Goal: Communication & Community: Answer question/provide support

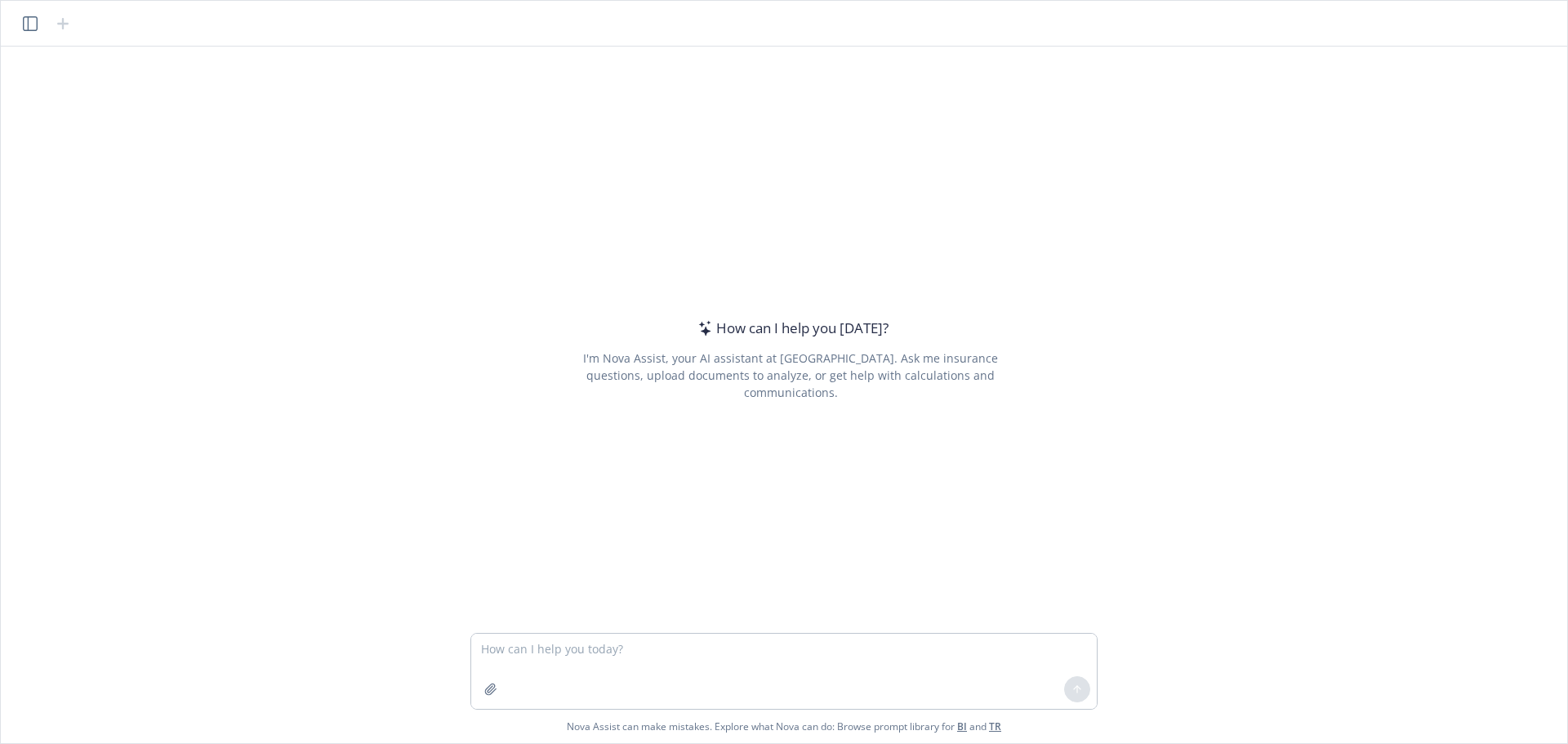
click at [24, 28] on icon "button" at bounding box center [30, 23] width 14 height 14
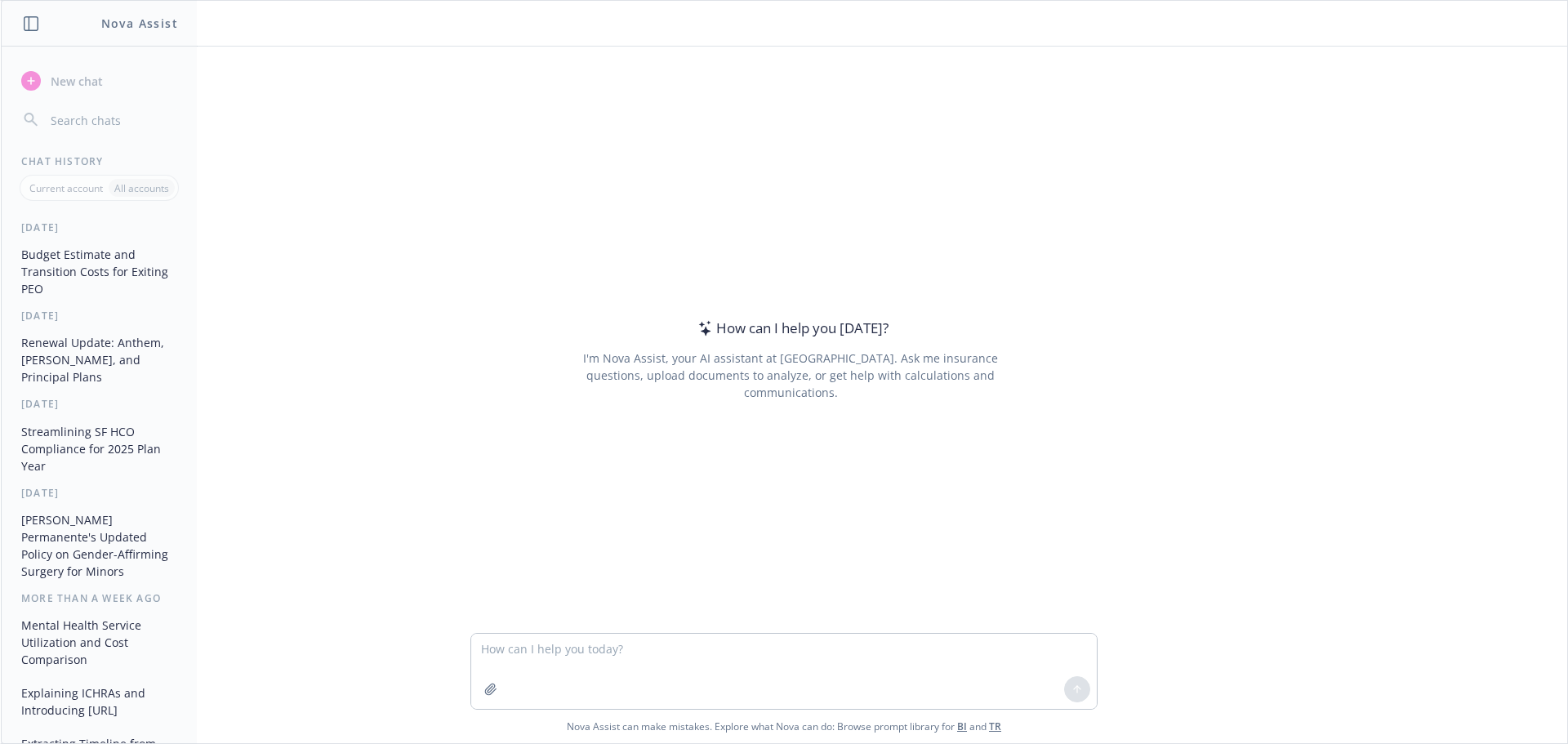
click at [86, 275] on button "Budget Estimate and Transition Costs for Exiting PEO" at bounding box center [99, 272] width 169 height 61
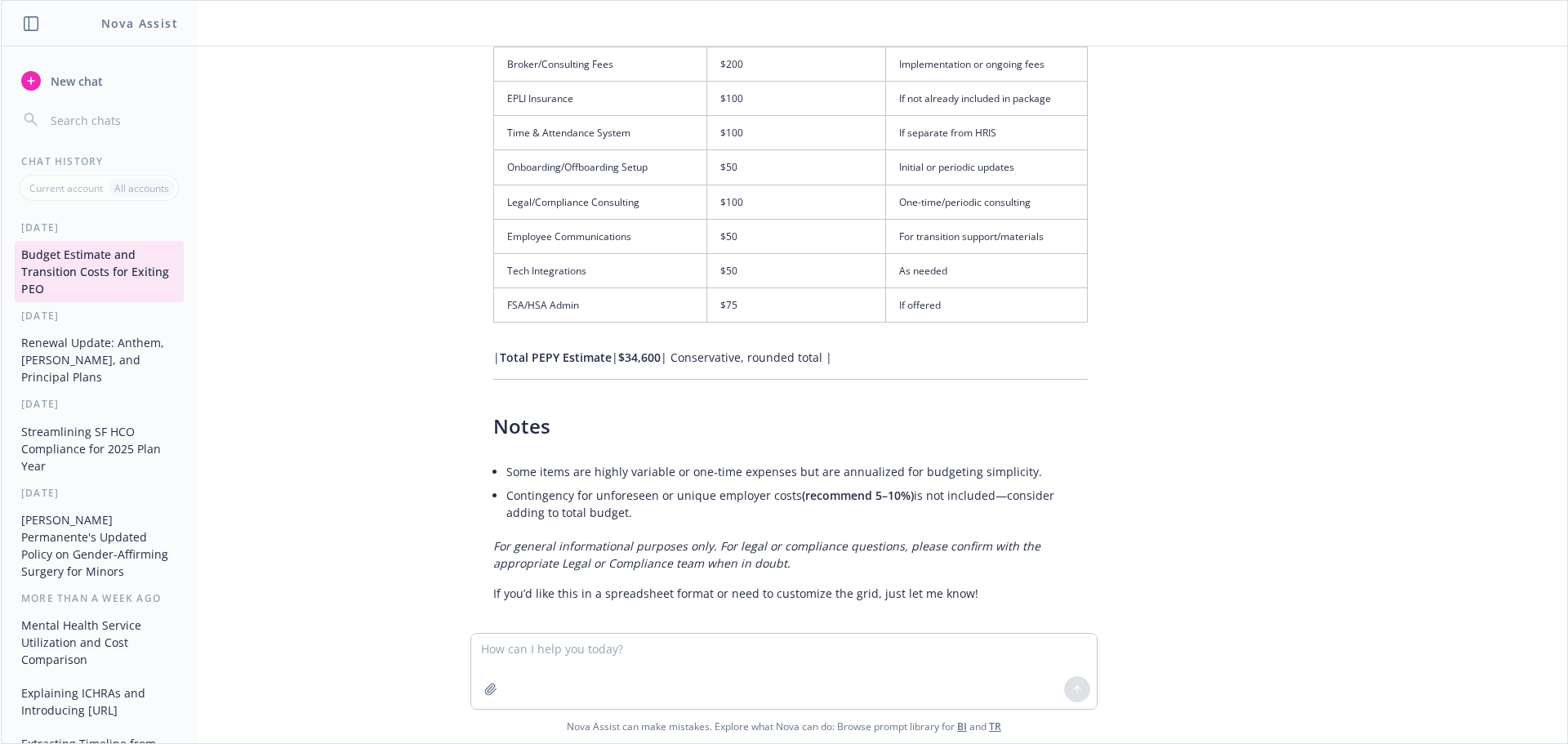
scroll to position [3408, 0]
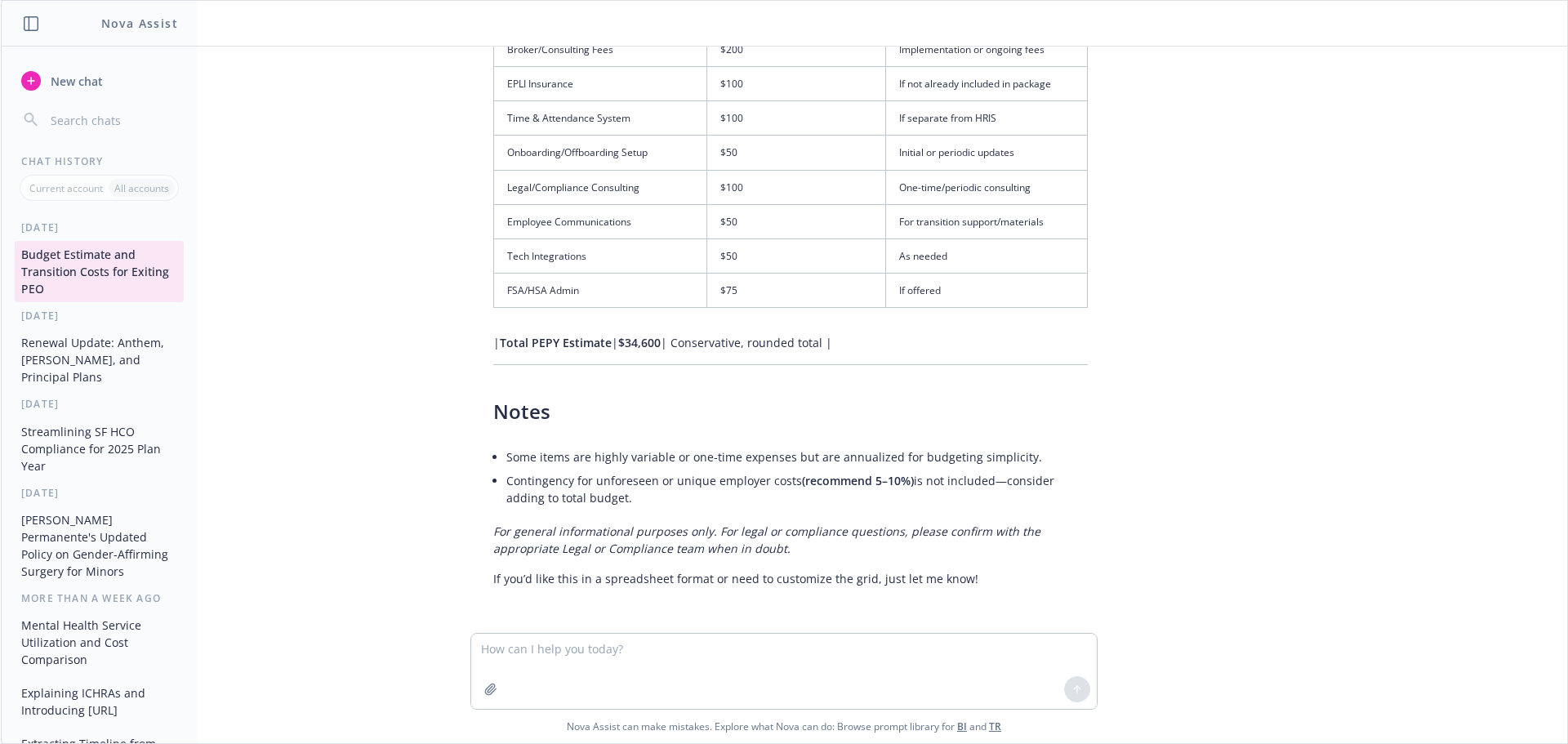
click at [603, 651] on textarea at bounding box center [784, 670] width 626 height 75
click at [573, 692] on textarea at bounding box center [784, 670] width 626 height 75
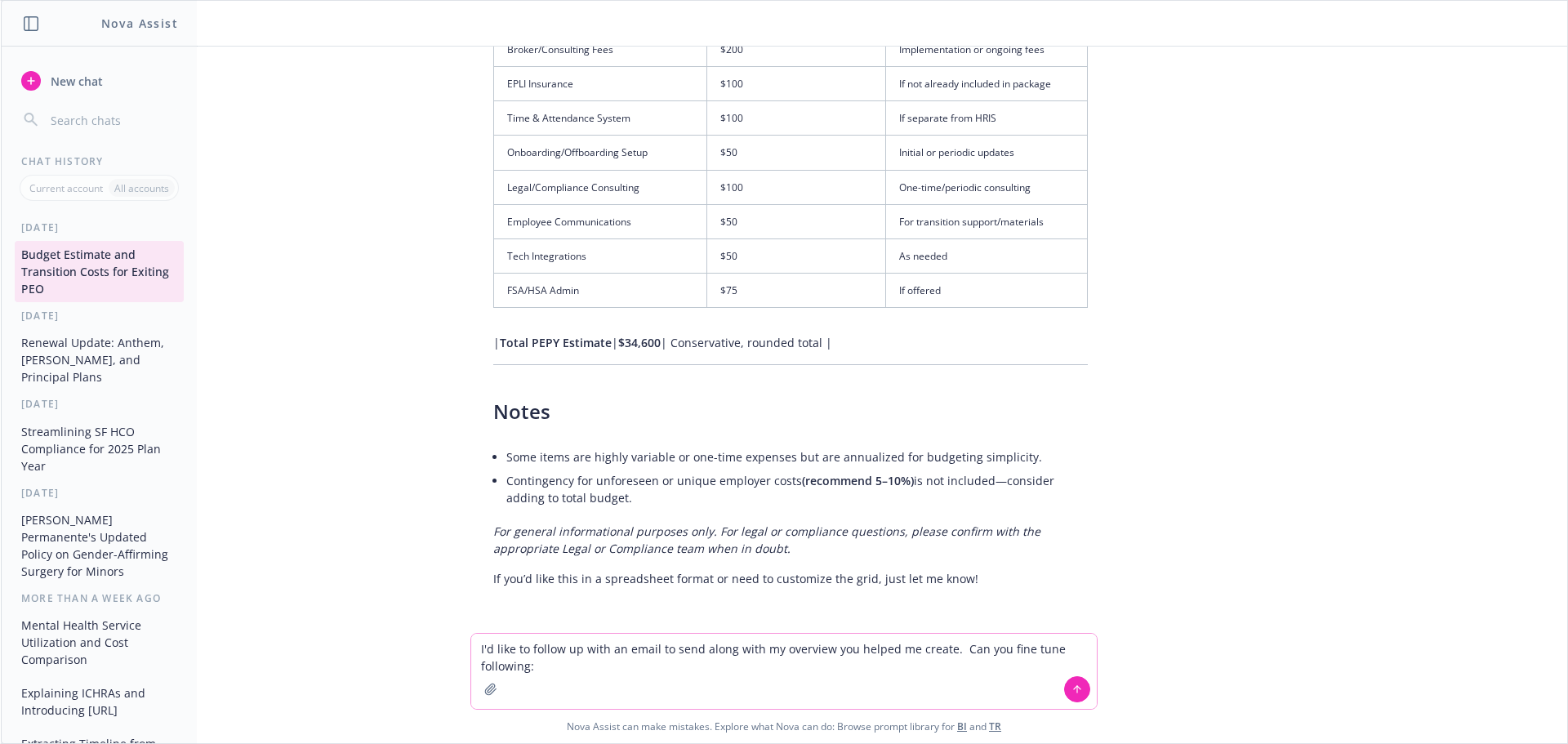
paste textarea "It was wonderful to meet you both [DATE] and learn about Phagenesis and the exc…"
type textarea "I'd like to follow up with an email to send along with my overview you helped m…"
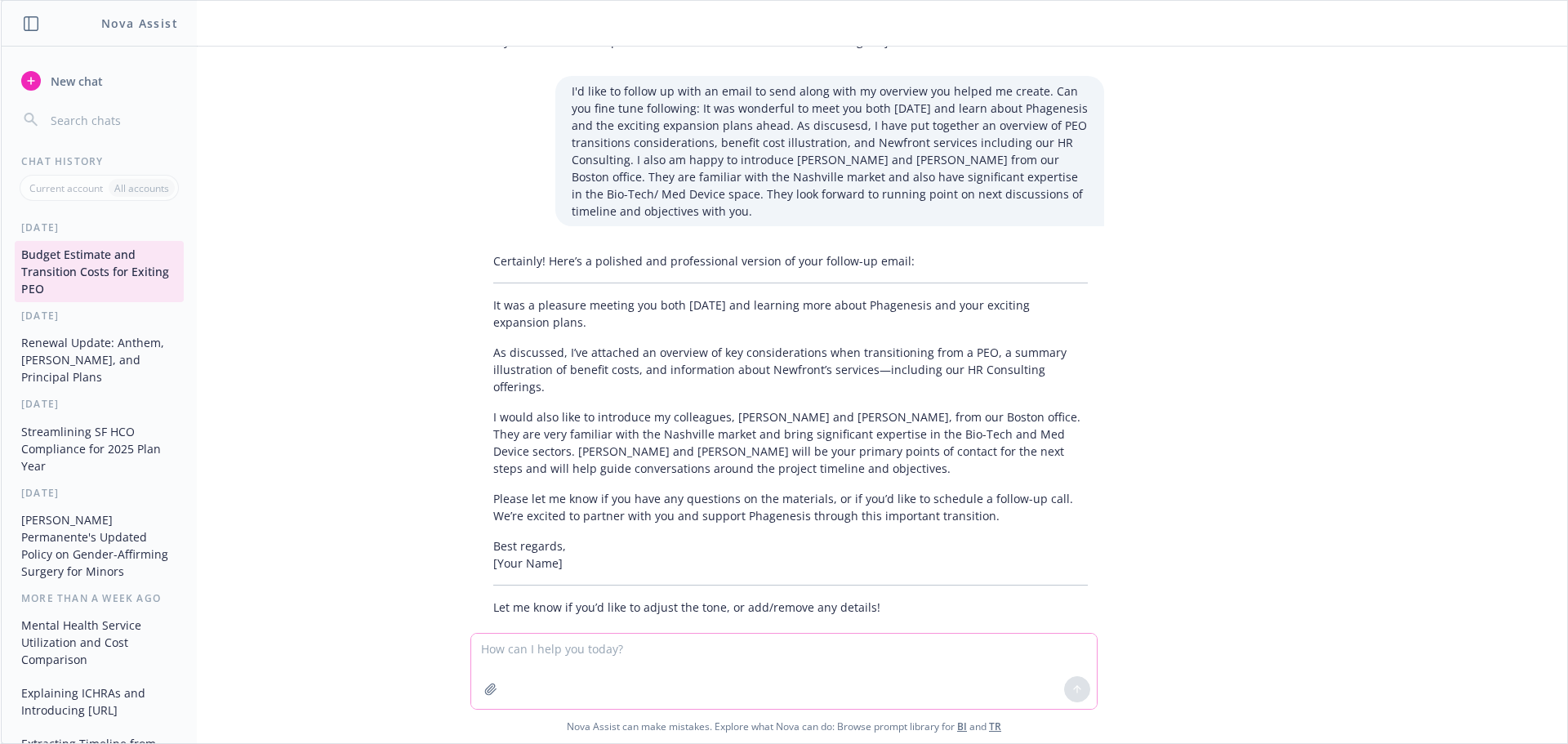
scroll to position [3957, 0]
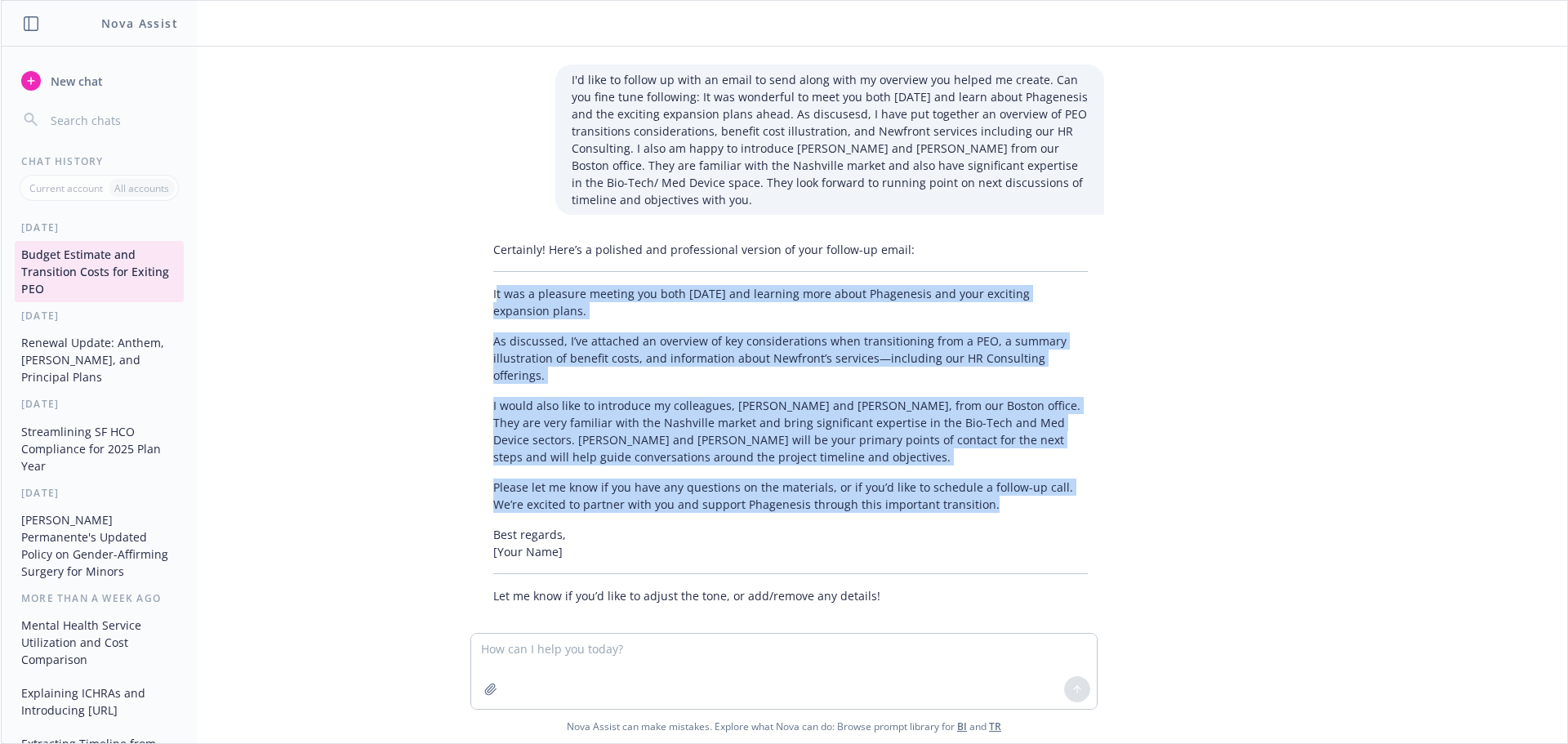
drag, startPoint x: 489, startPoint y: 295, endPoint x: 966, endPoint y: 498, distance: 518.4
click at [966, 498] on div "Certainly! Here’s a polished and professional version of your follow-up email: …" at bounding box center [790, 422] width 627 height 376
copy div "t was a pleasure meeting you both [DATE] and learning more about Phagenesis and…"
